Goal: Task Accomplishment & Management: Use online tool/utility

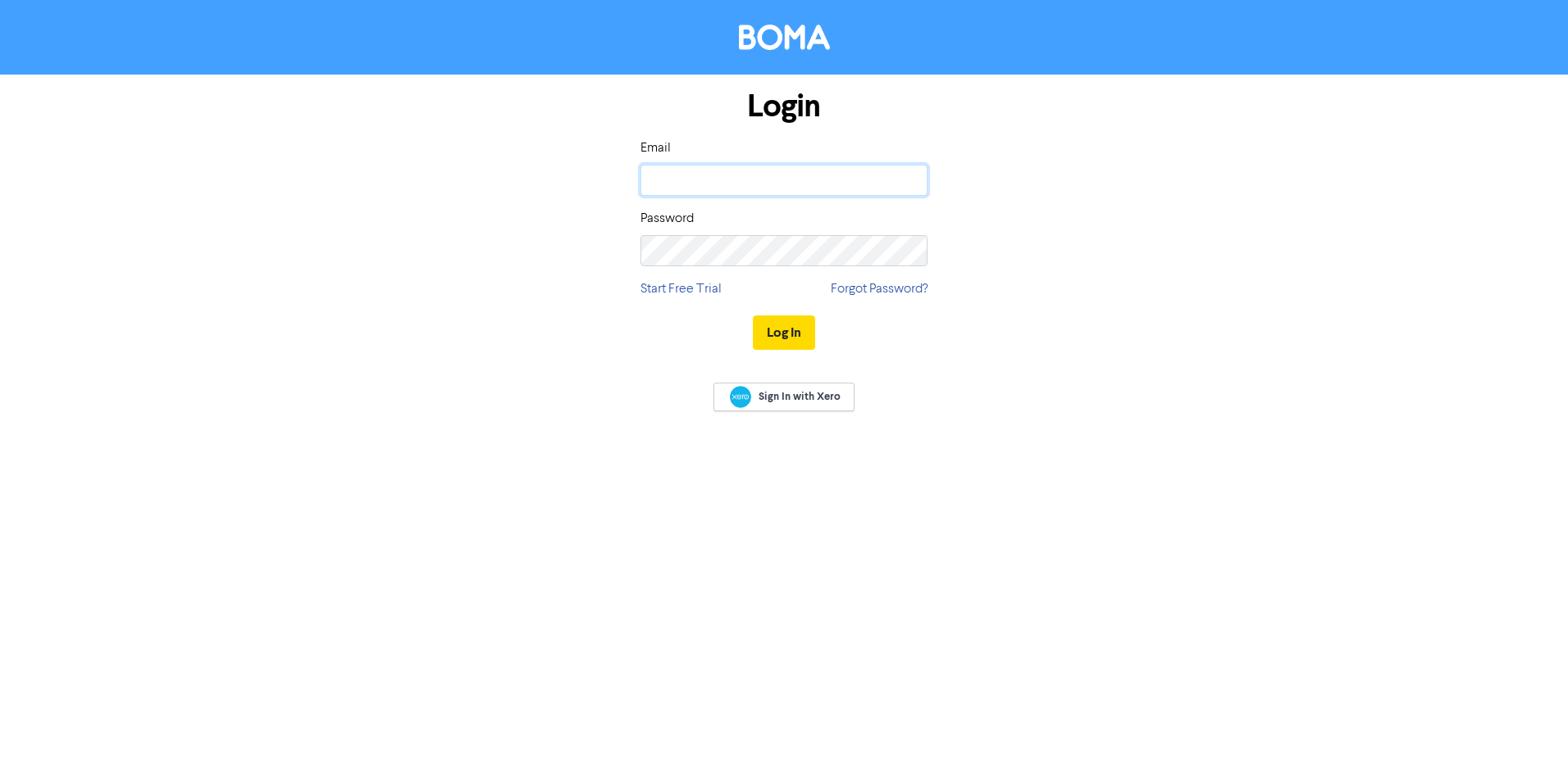
click at [820, 173] on input "email" at bounding box center [784, 180] width 287 height 31
type input "[PERSON_NAME][EMAIL_ADDRESS][DOMAIN_NAME]"
click at [752, 315] on button "Log In" at bounding box center [784, 332] width 62 height 34
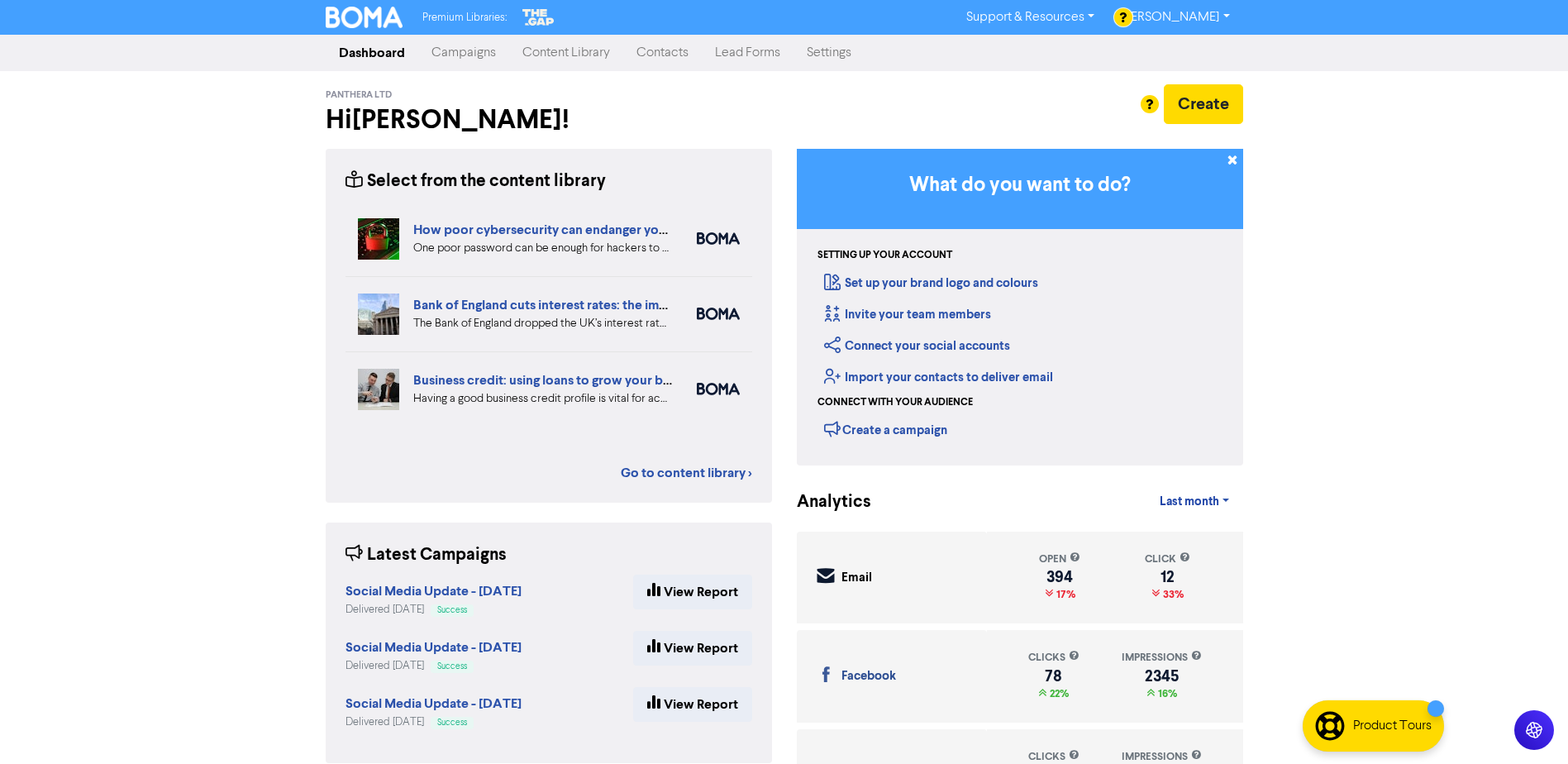
click at [466, 53] on link "Campaigns" at bounding box center [463, 53] width 91 height 33
